Goal: Navigation & Orientation: Find specific page/section

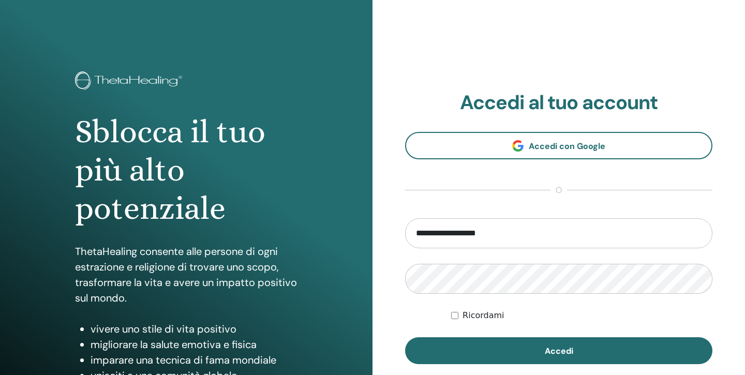
type input "**********"
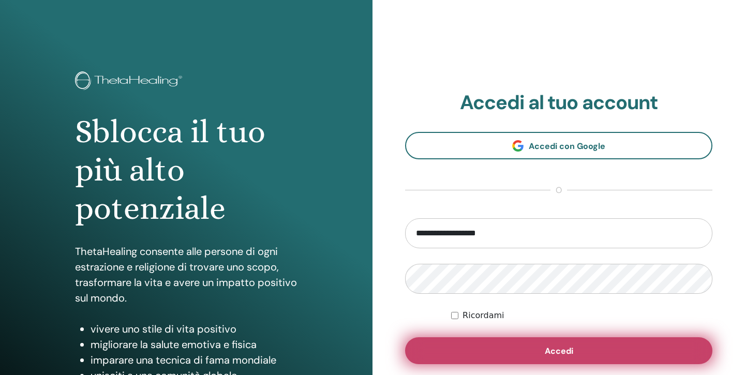
click at [543, 352] on button "Accedi" at bounding box center [558, 350] width 307 height 27
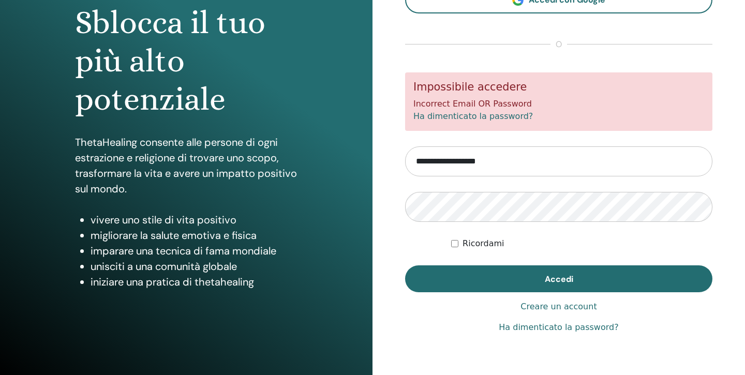
scroll to position [113, 0]
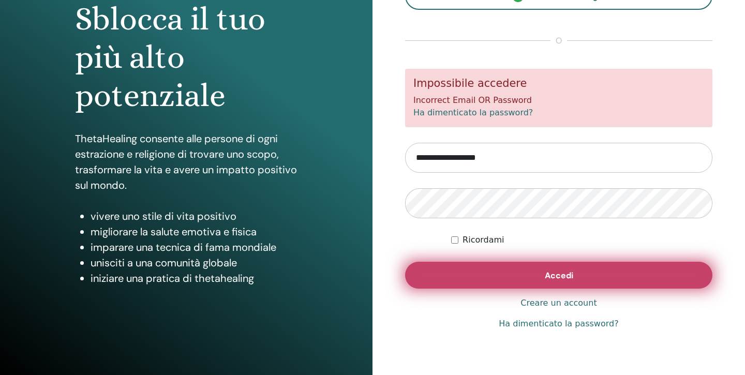
click at [532, 277] on button "Accedi" at bounding box center [558, 275] width 307 height 27
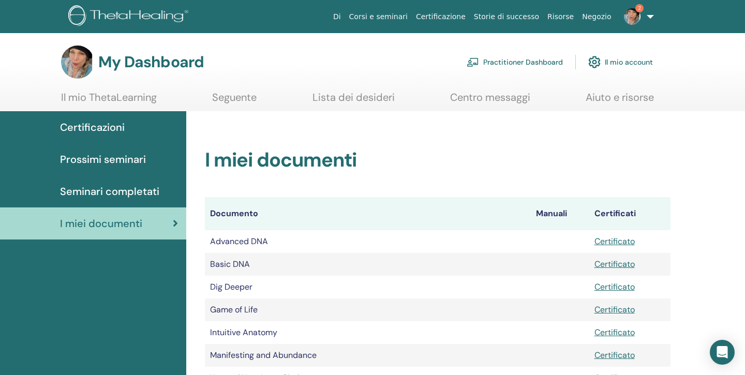
click at [112, 127] on span "Certificazioni" at bounding box center [92, 127] width 65 height 16
click at [107, 127] on span "Certificazioni" at bounding box center [92, 127] width 65 height 16
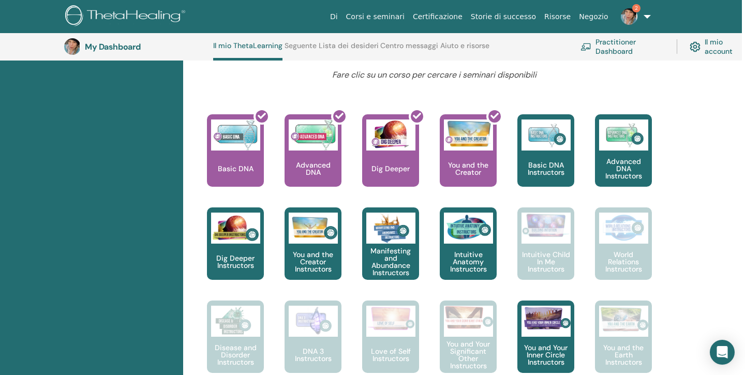
scroll to position [395, 3]
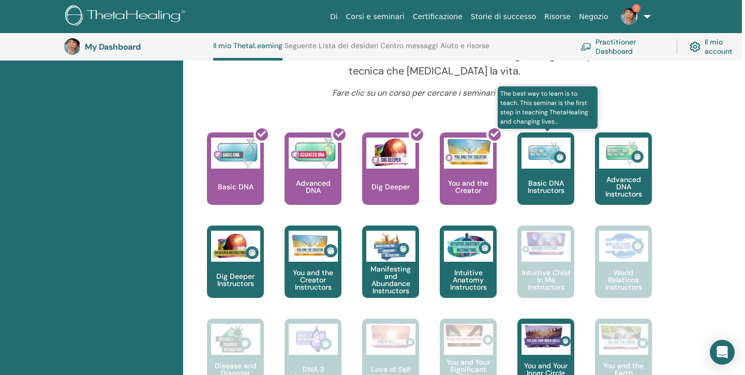
click at [546, 179] on p "Basic DNA Instructors" at bounding box center [545, 186] width 57 height 14
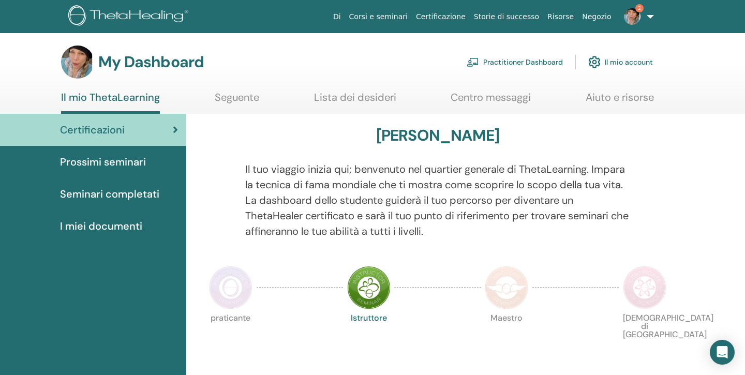
click at [95, 191] on span "Seminari completati" at bounding box center [109, 194] width 99 height 16
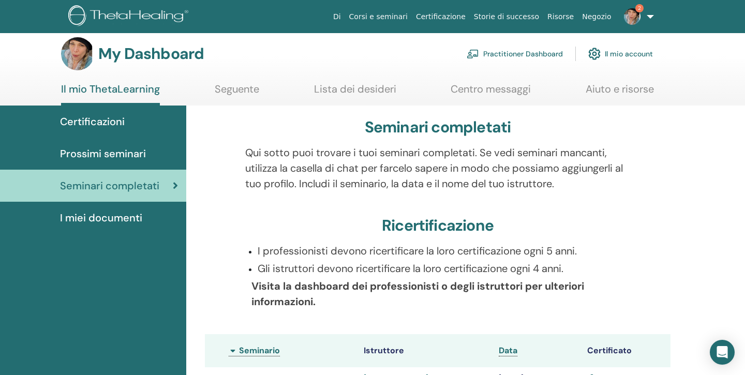
scroll to position [9, 0]
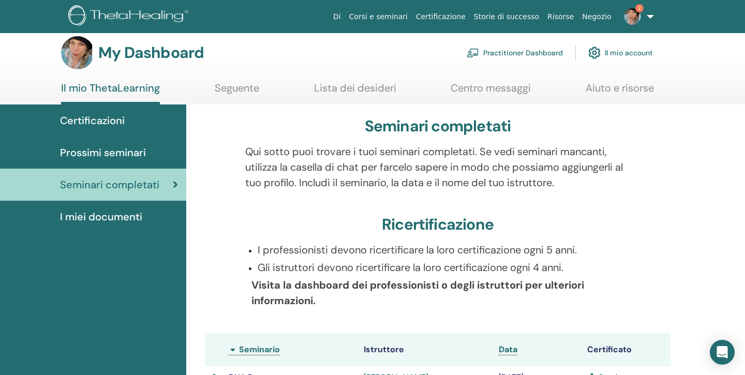
click at [641, 8] on span "2" at bounding box center [639, 8] width 8 height 8
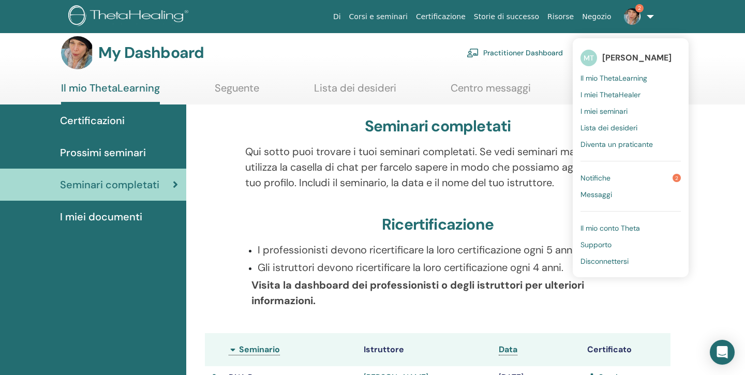
click at [608, 177] on span "Notifiche" at bounding box center [595, 177] width 30 height 9
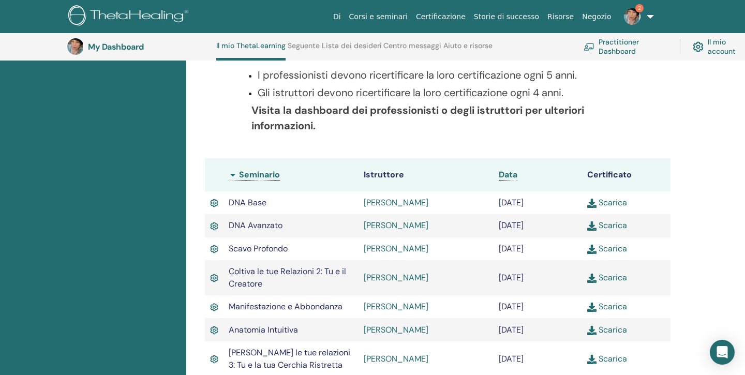
scroll to position [232, 0]
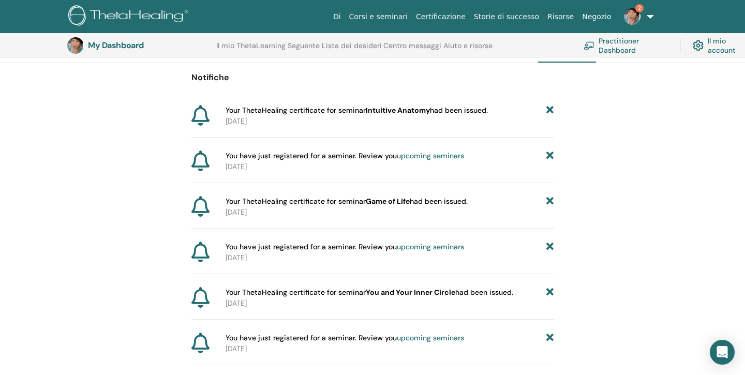
scroll to position [91, 0]
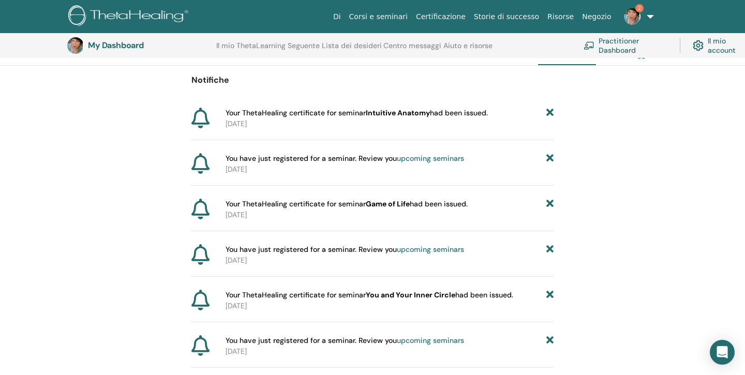
click at [633, 13] on img at bounding box center [632, 16] width 17 height 17
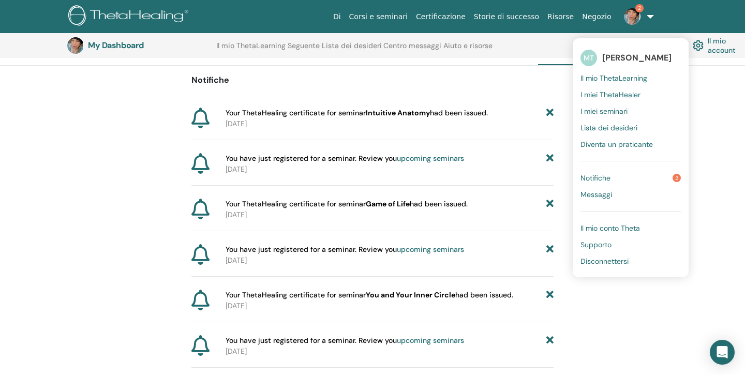
click at [638, 77] on span "Il mio ThetaLearning" at bounding box center [613, 77] width 67 height 9
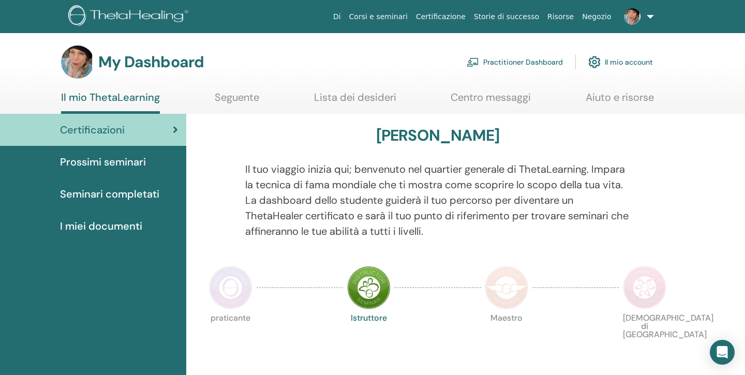
click at [100, 193] on span "Seminari completati" at bounding box center [109, 194] width 99 height 16
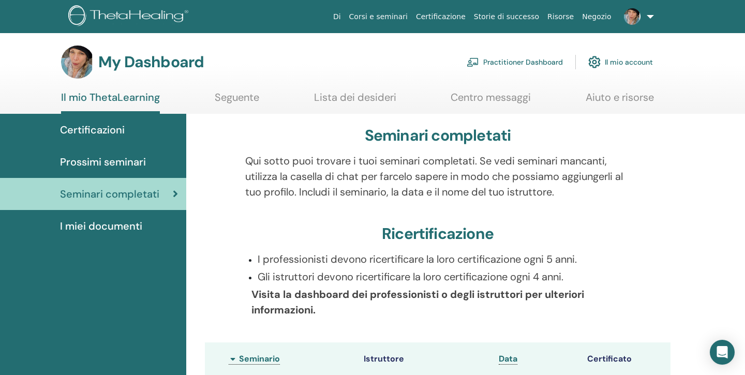
click at [91, 225] on span "I miei documenti" at bounding box center [101, 226] width 82 height 16
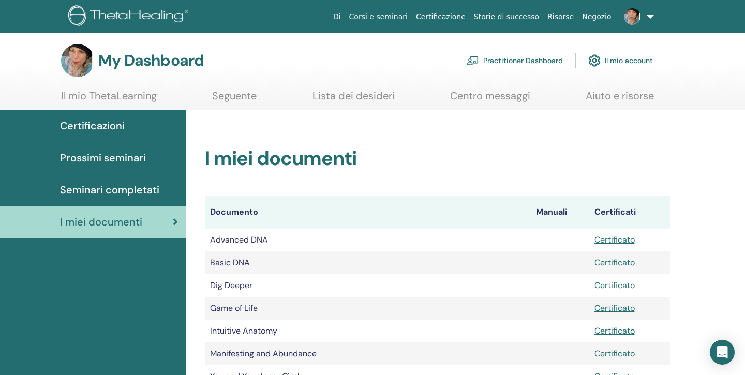
scroll to position [1, 0]
